Goal: Transaction & Acquisition: Purchase product/service

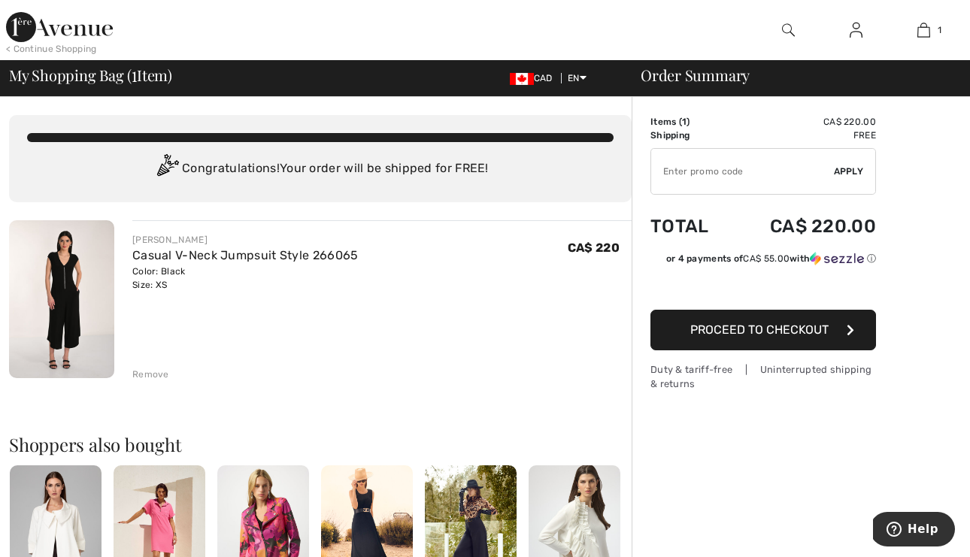
click at [792, 24] on img at bounding box center [788, 30] width 13 height 18
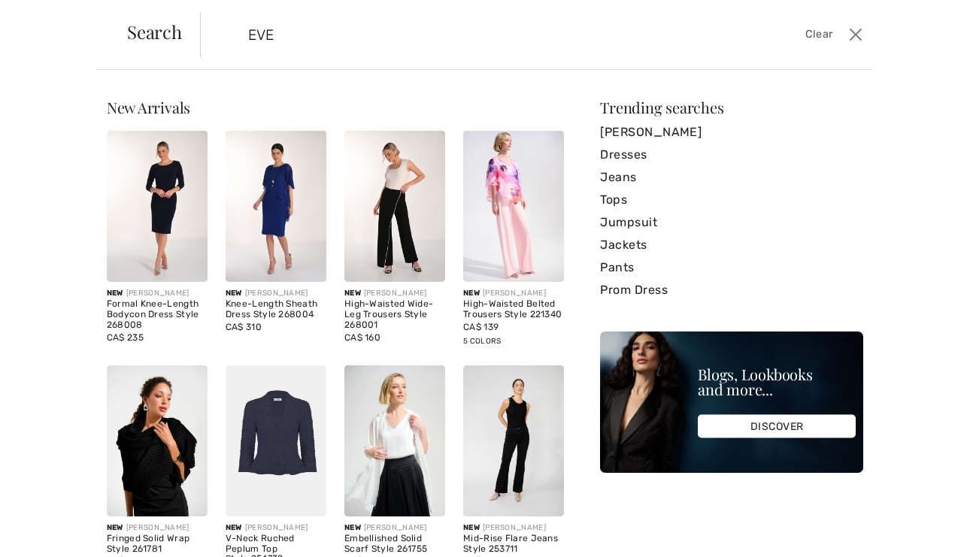
type input "EVE"
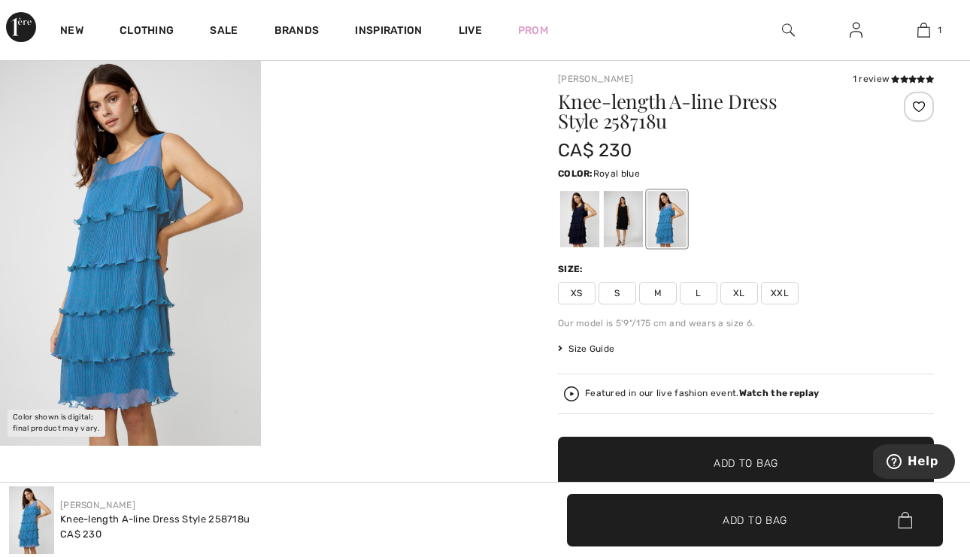
scroll to position [34, 0]
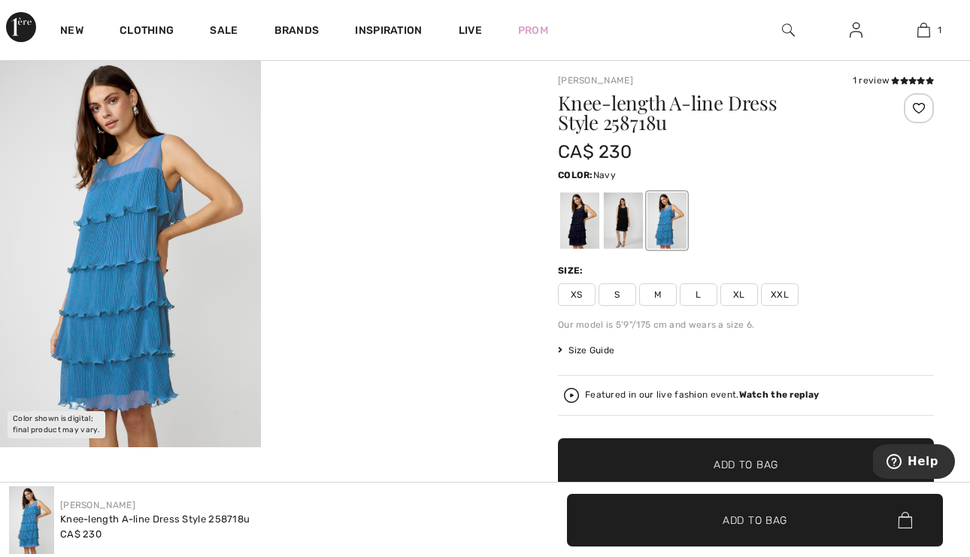
click at [584, 223] on div at bounding box center [579, 221] width 39 height 56
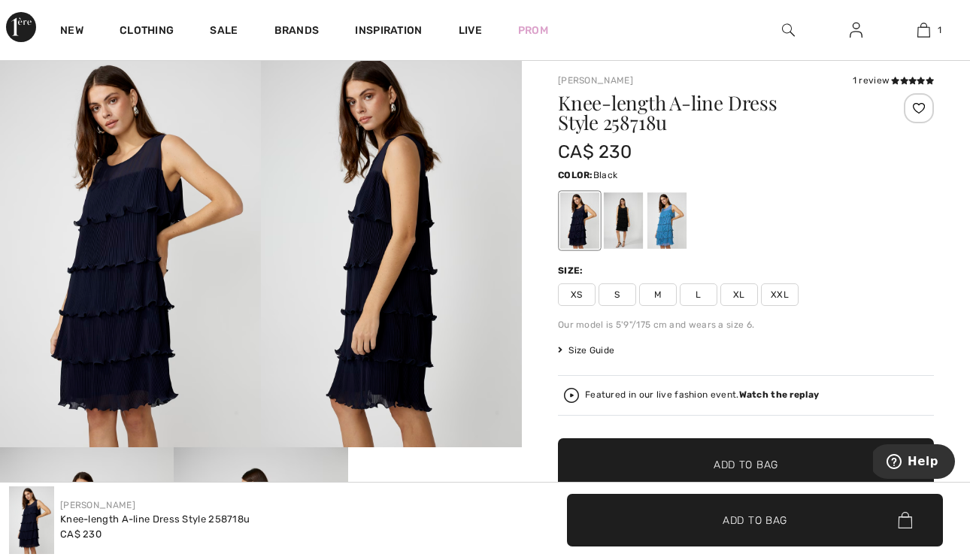
click at [626, 220] on div at bounding box center [623, 221] width 39 height 56
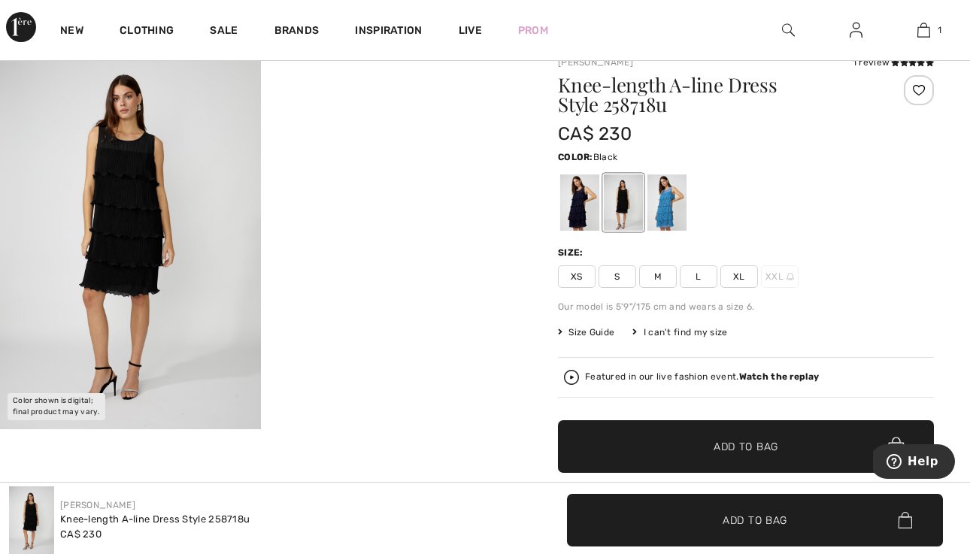
scroll to position [51, 0]
click at [671, 214] on div at bounding box center [667, 203] width 39 height 56
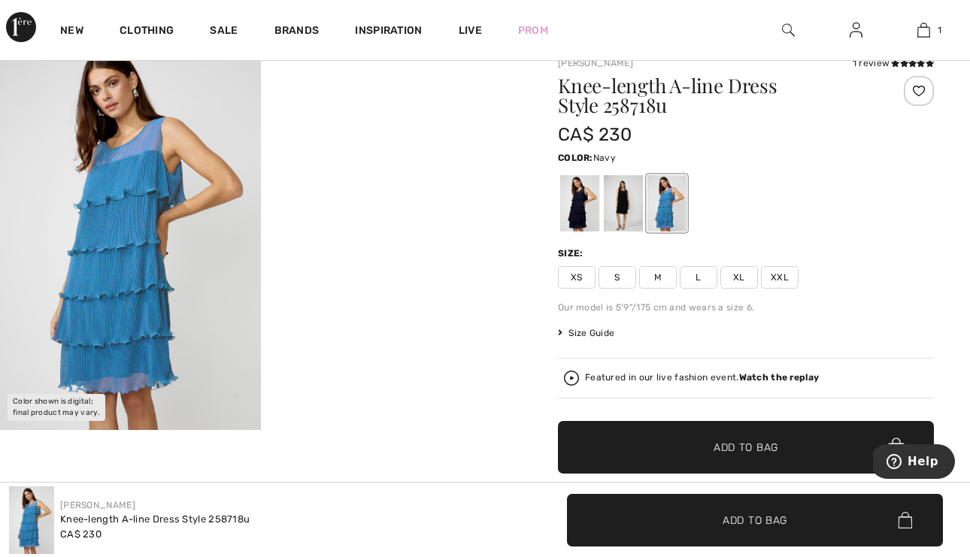
click at [562, 202] on div at bounding box center [579, 203] width 39 height 56
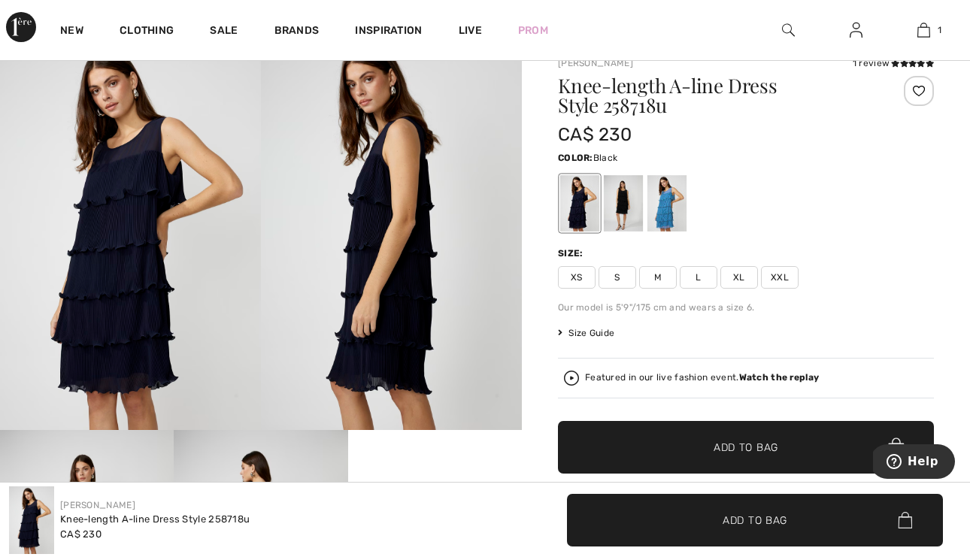
click at [623, 207] on div at bounding box center [623, 203] width 39 height 56
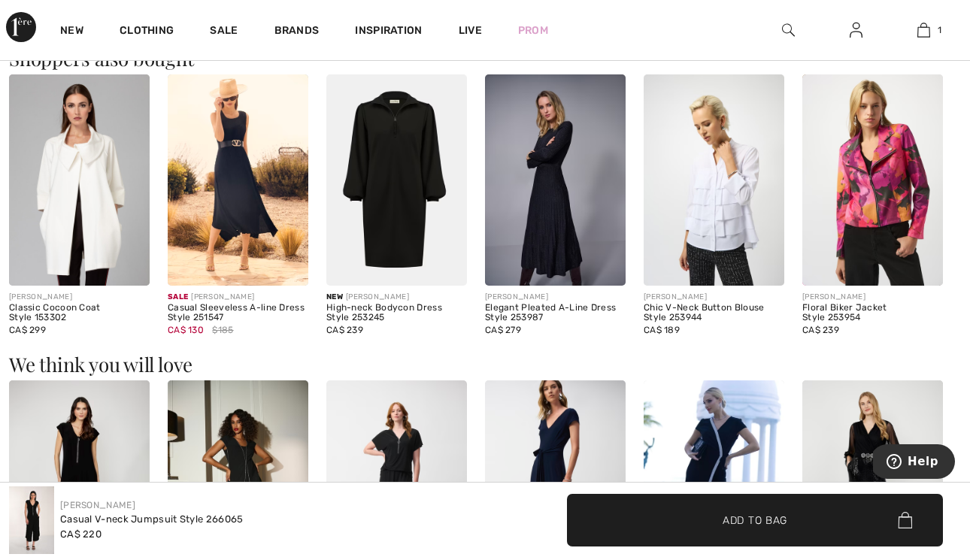
scroll to position [906, 0]
